Goal: Complete application form

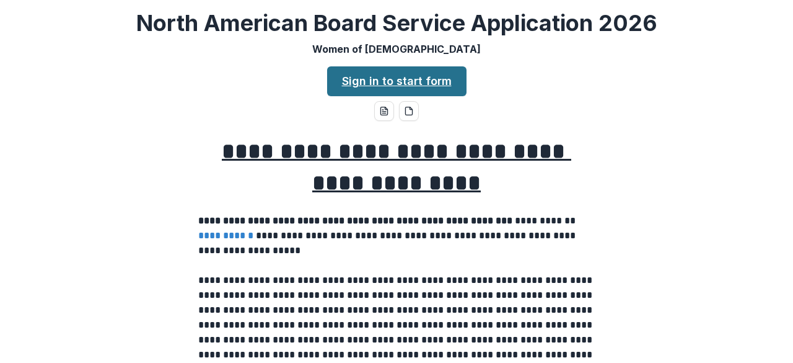
click at [385, 75] on link "Sign in to start form" at bounding box center [396, 81] width 139 height 30
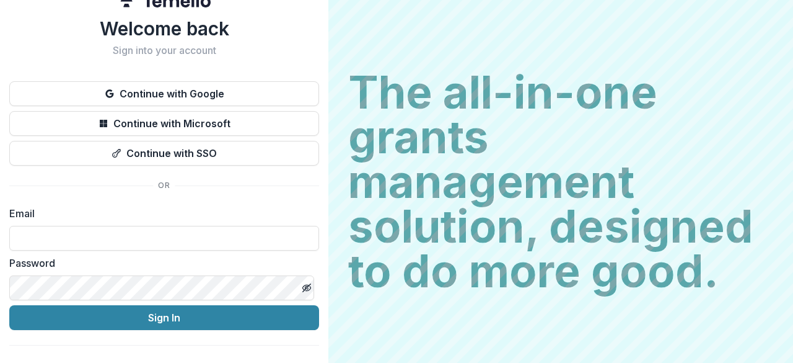
scroll to position [42, 0]
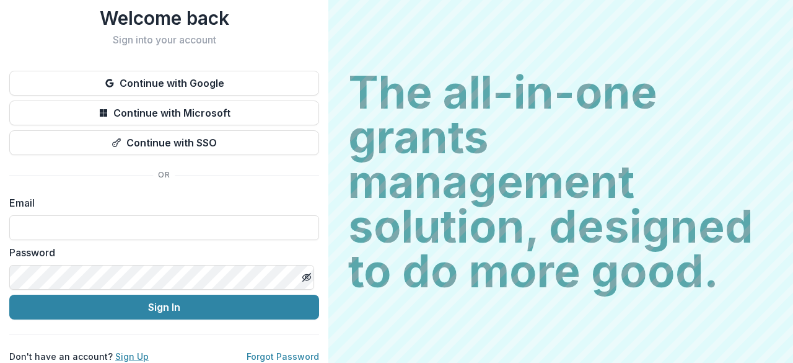
click at [119, 351] on link "Sign Up" at bounding box center [131, 356] width 33 height 11
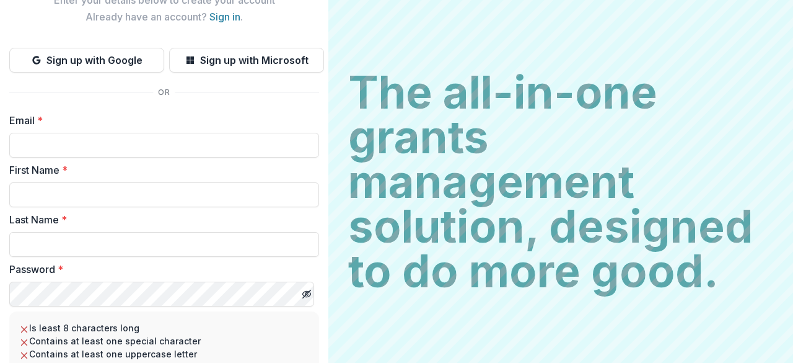
scroll to position [78, 0]
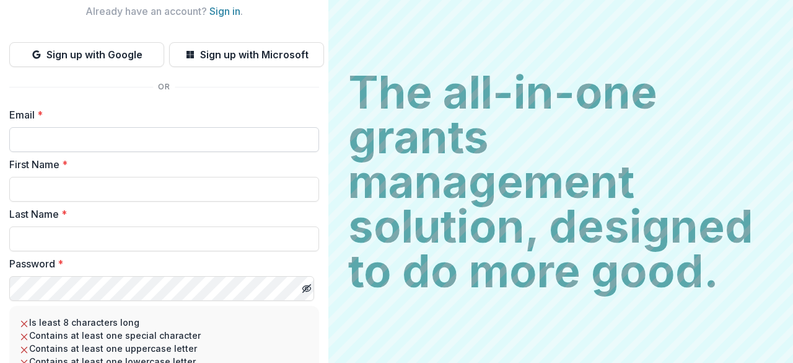
click at [107, 138] on input "Email *" at bounding box center [164, 139] width 310 height 25
type input "*"
type input "**********"
type input "******"
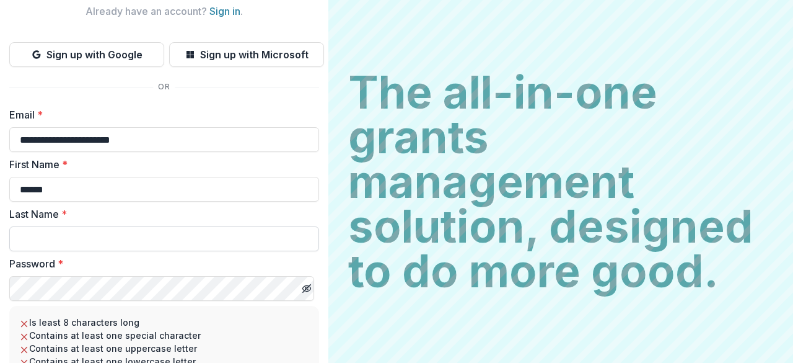
click at [102, 242] on input "Last Name *" at bounding box center [164, 238] width 310 height 25
type input "*******"
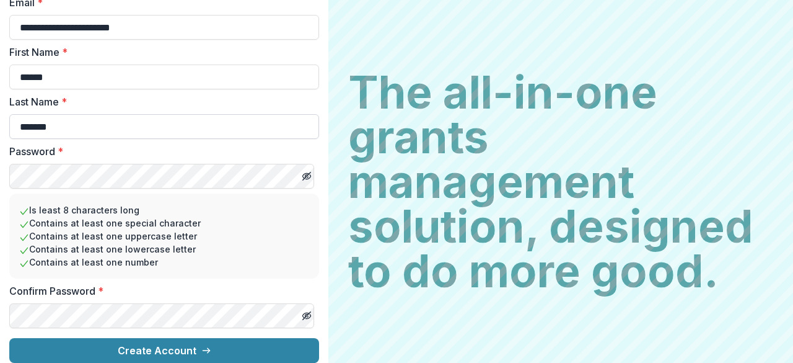
scroll to position [200, 0]
click at [9, 338] on button "Create Account" at bounding box center [164, 350] width 310 height 25
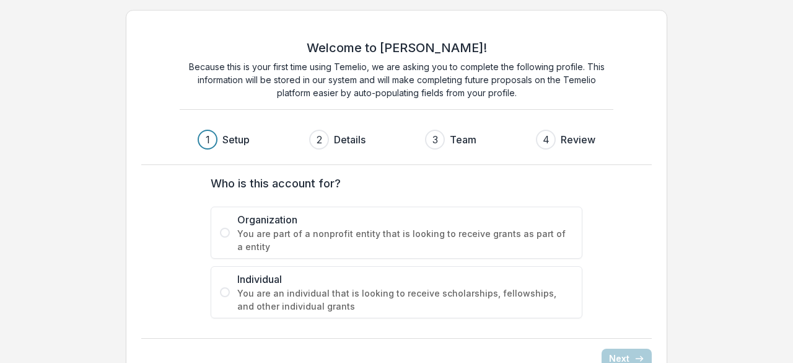
click at [233, 291] on label "Individual You are an individual that is looking to receive scholarships, fello…" at bounding box center [397, 292] width 372 height 52
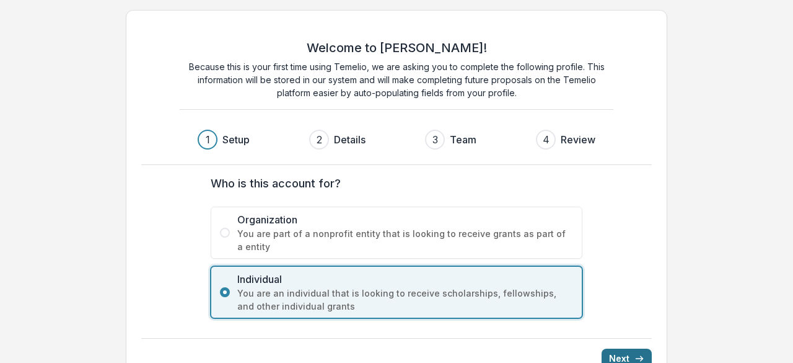
click at [638, 359] on icon "submit" at bounding box center [640, 358] width 10 height 10
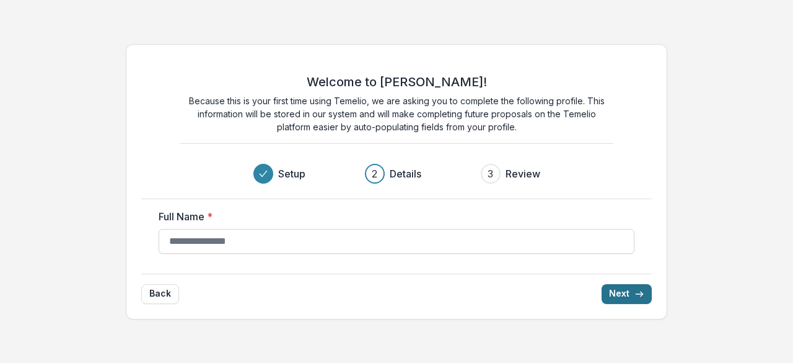
click at [504, 234] on input "Full Name *" at bounding box center [397, 241] width 476 height 25
type input "**********"
click at [146, 296] on button "Back" at bounding box center [160, 294] width 38 height 20
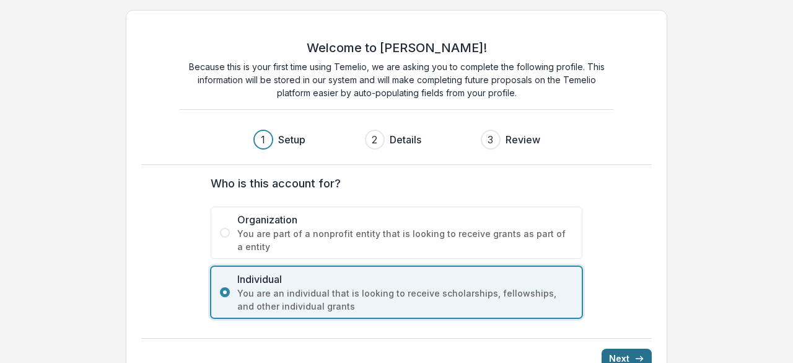
click at [506, 227] on span "You are part of a nonprofit entity that is looking to receive grants as part of…" at bounding box center [405, 240] width 336 height 26
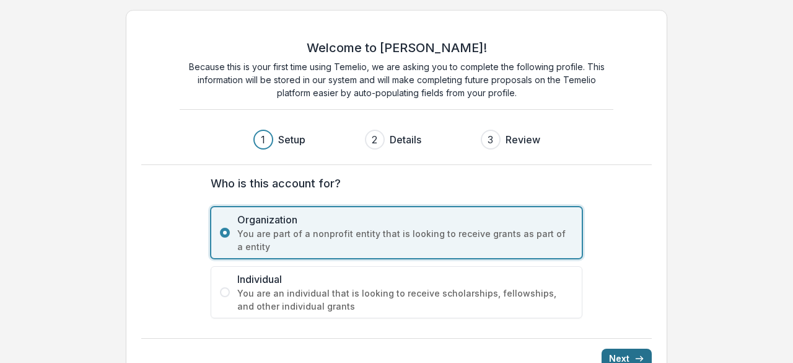
click at [627, 353] on button "Next" at bounding box center [627, 358] width 50 height 20
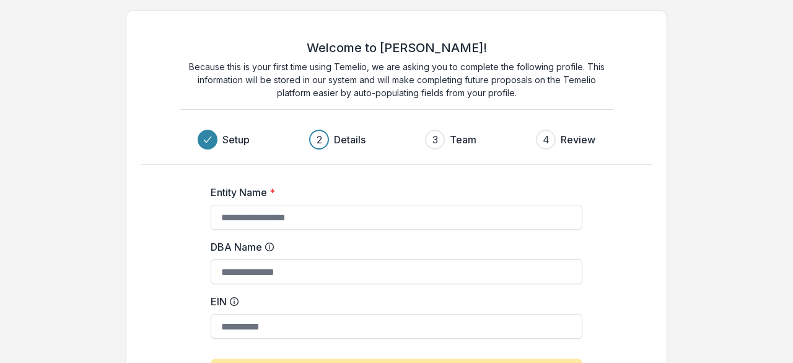
click at [149, 246] on div "Entity Name * DBA Name EIN Populate From Candid Profile Click this button to po…" at bounding box center [397, 288] width 496 height 247
click at [676, 182] on div "Welcome to Temelio! Because this is your first time using Temelio, we are askin…" at bounding box center [396, 238] width 793 height 477
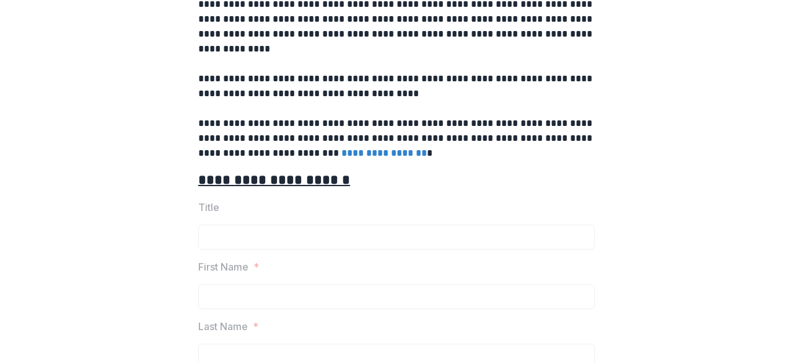
scroll to position [376, 0]
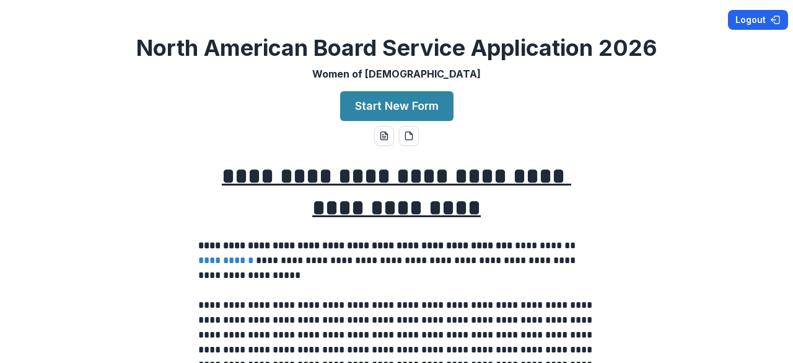
click at [765, 14] on button "Logout" at bounding box center [758, 20] width 60 height 20
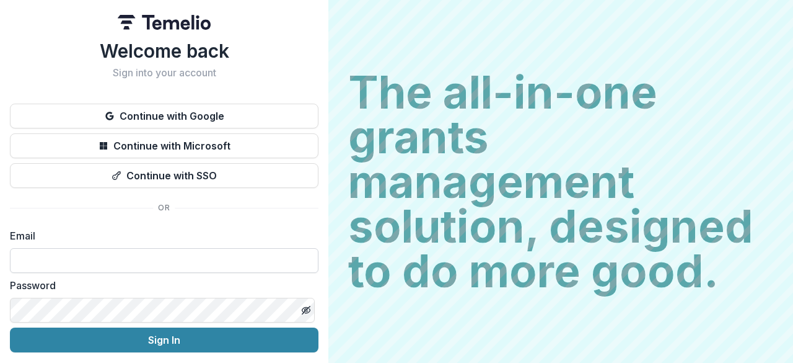
click at [123, 257] on input at bounding box center [164, 260] width 309 height 25
type input "*"
type input "**********"
click at [10, 327] on button "Sign In" at bounding box center [164, 339] width 309 height 25
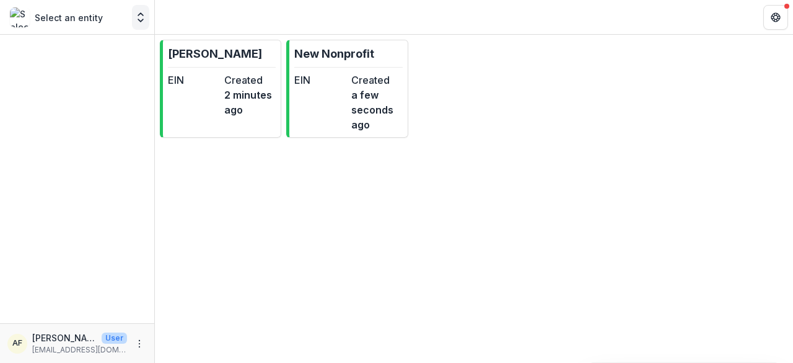
click at [138, 17] on icon "Open entity switcher" at bounding box center [140, 17] width 12 height 12
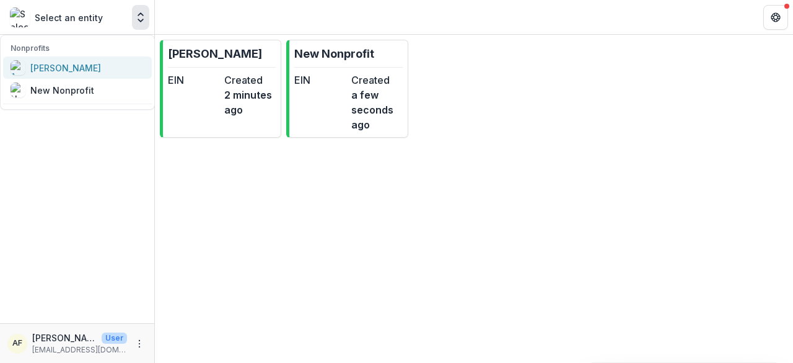
click at [94, 69] on div "[PERSON_NAME]" at bounding box center [65, 67] width 71 height 13
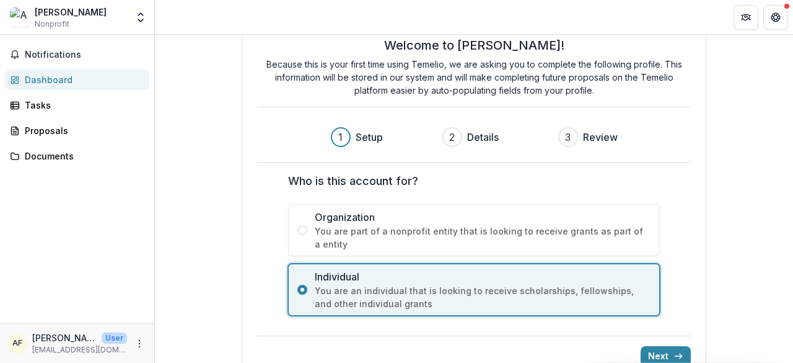
scroll to position [37, 0]
click at [686, 351] on button "Next" at bounding box center [666, 356] width 50 height 20
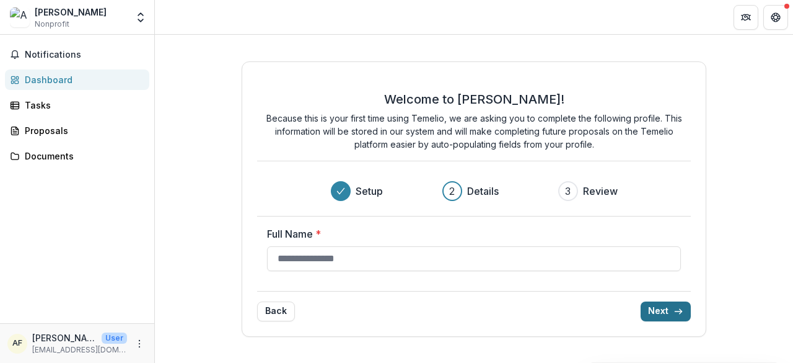
scroll to position [0, 0]
click at [525, 262] on input "Full Name *" at bounding box center [474, 258] width 414 height 25
type input "**********"
click at [647, 304] on button "Next" at bounding box center [666, 311] width 50 height 20
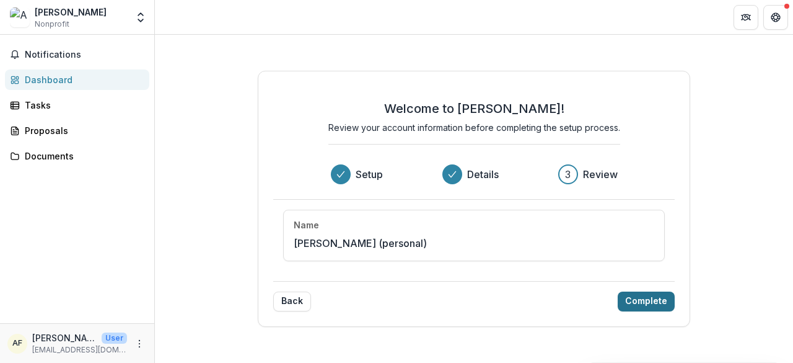
click at [648, 297] on button "Complete" at bounding box center [646, 301] width 57 height 20
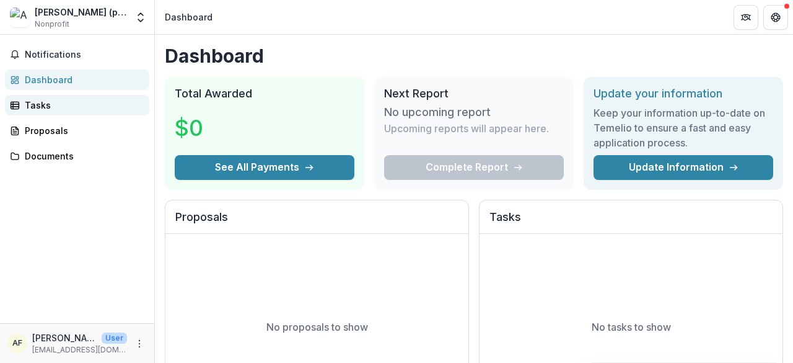
click at [88, 106] on div "Tasks" at bounding box center [82, 105] width 115 height 13
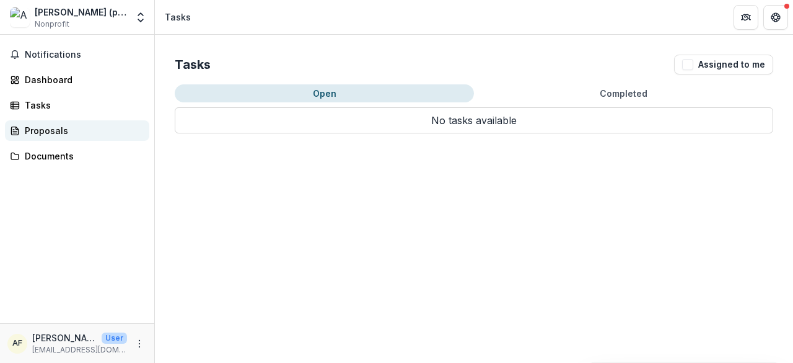
click at [69, 132] on div "Proposals" at bounding box center [82, 130] width 115 height 13
